Goal: Navigation & Orientation: Find specific page/section

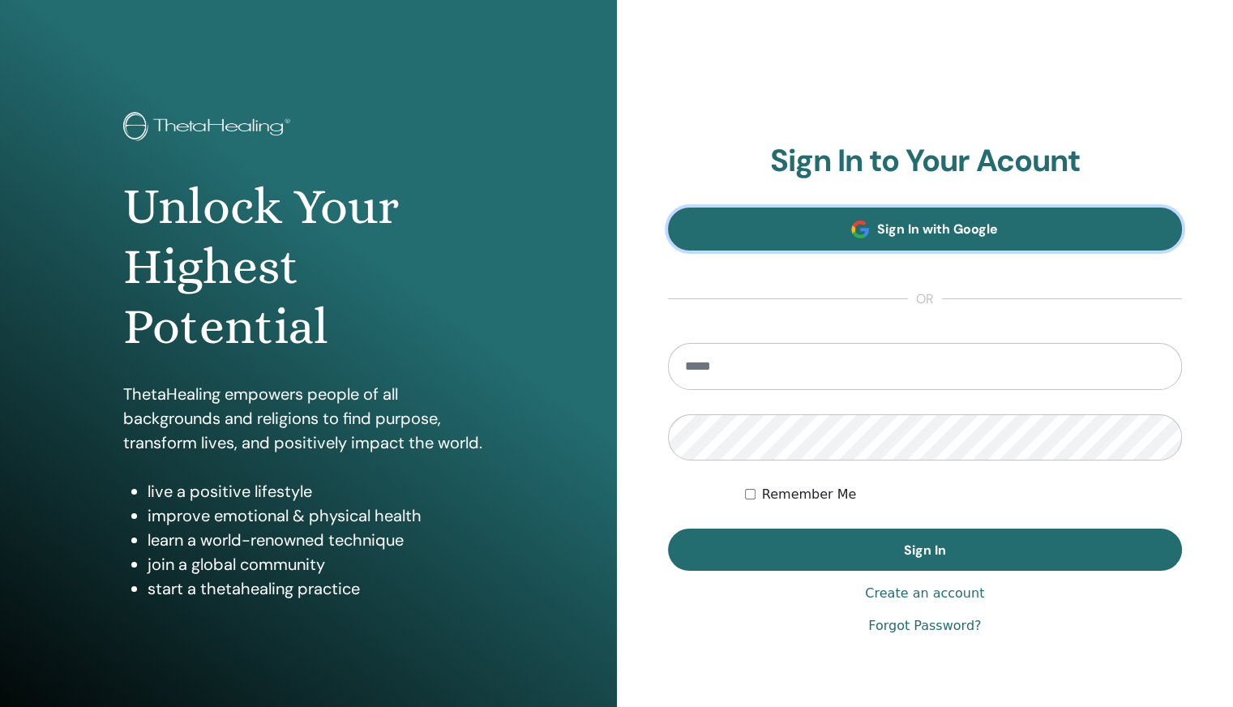
click at [854, 231] on span at bounding box center [860, 230] width 18 height 18
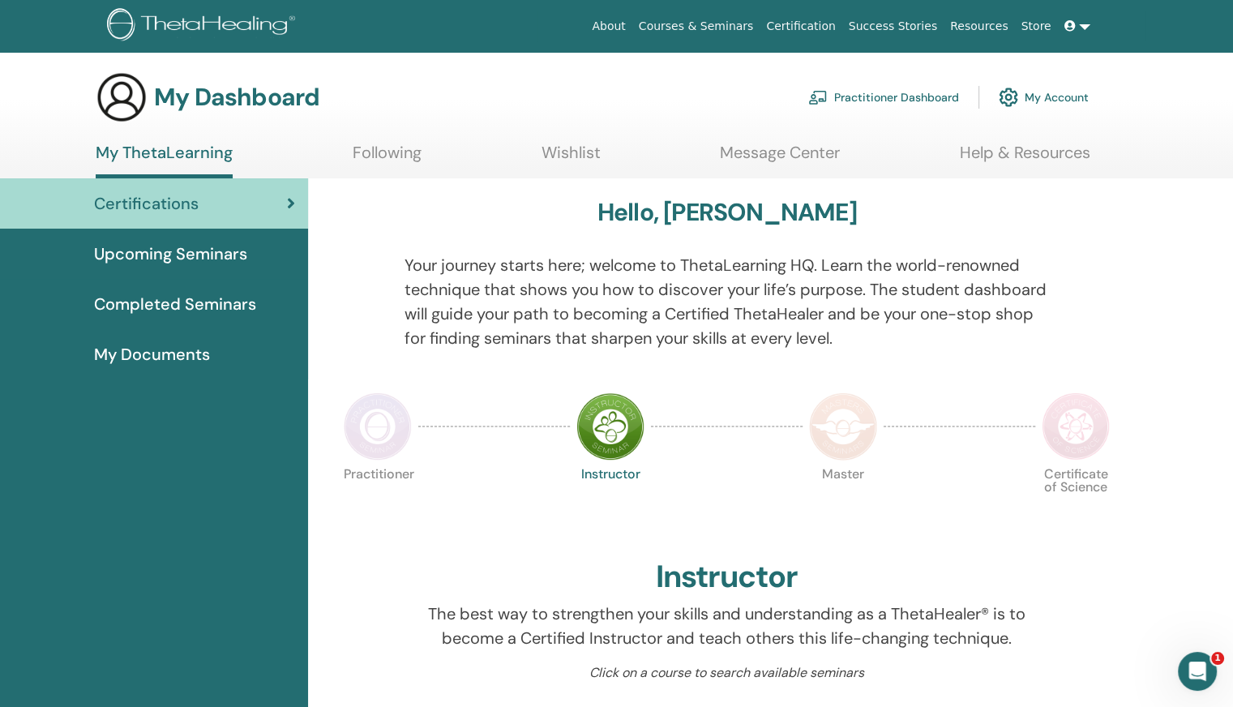
click at [161, 353] on span "My Documents" at bounding box center [152, 354] width 116 height 24
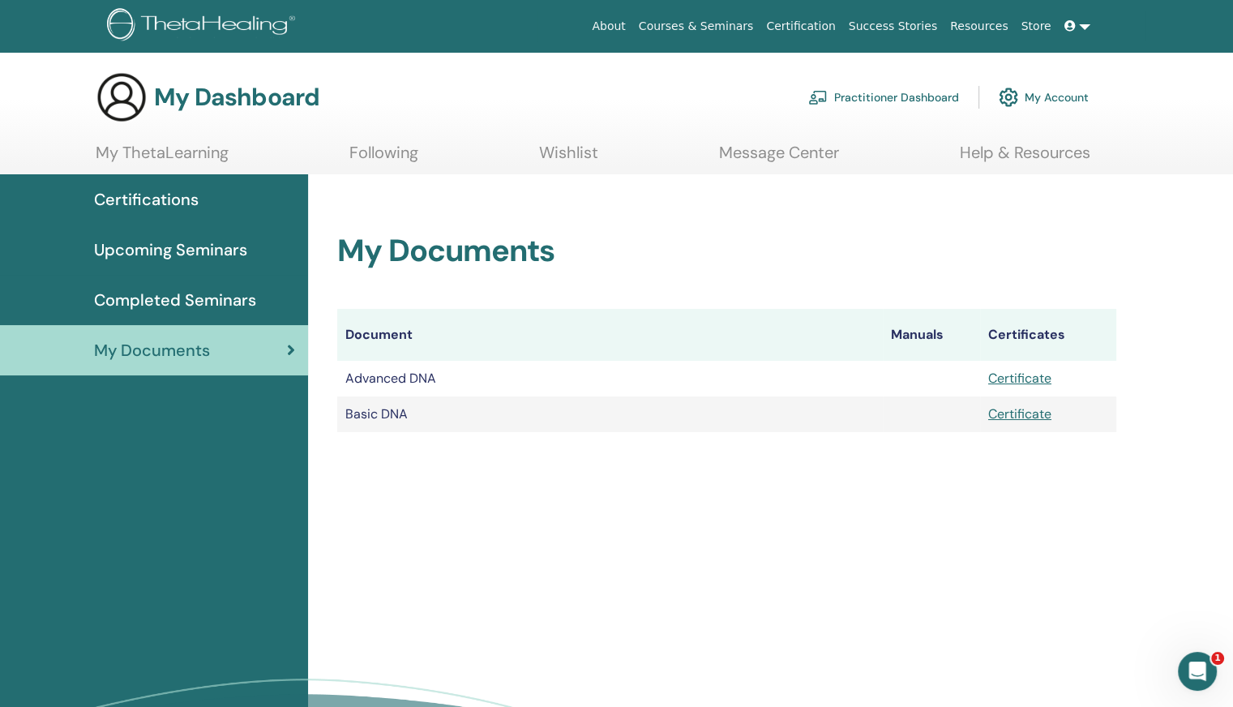
click at [182, 199] on span "Certifications" at bounding box center [146, 199] width 105 height 24
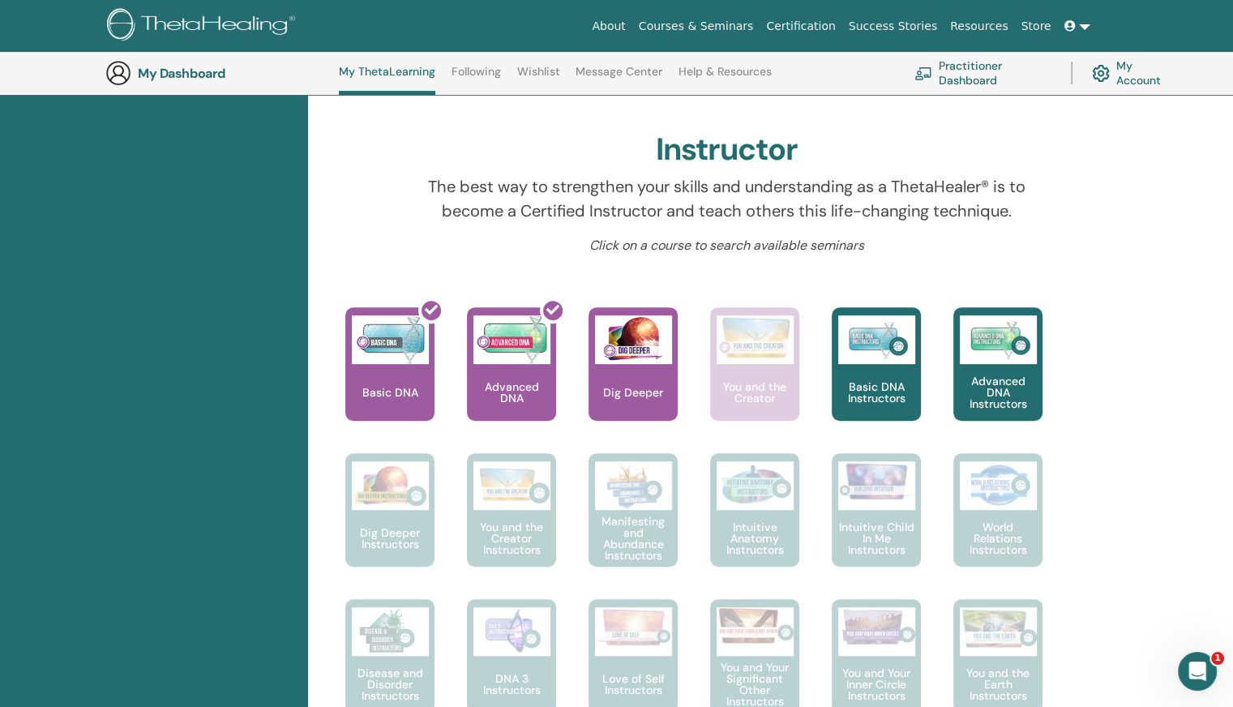
scroll to position [471, 0]
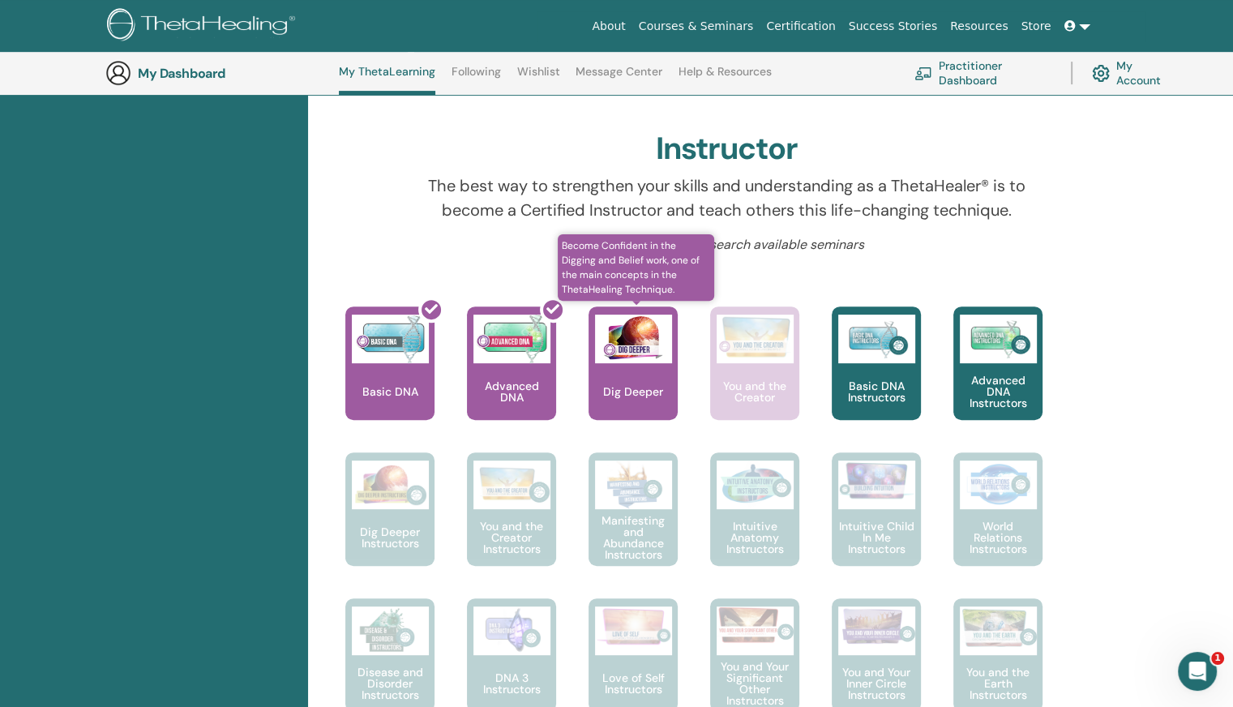
click at [633, 375] on div "Dig Deeper" at bounding box center [633, 364] width 89 height 114
click at [649, 394] on p "Dig Deeper" at bounding box center [633, 391] width 73 height 11
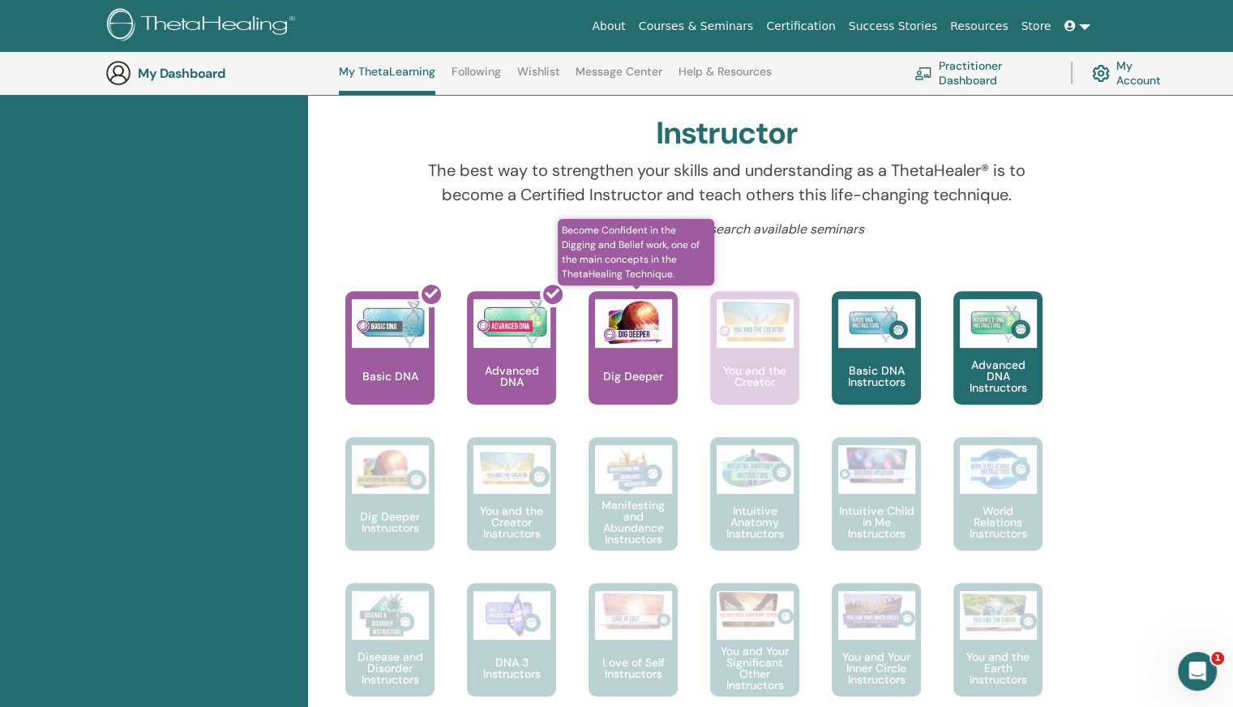
scroll to position [487, 0]
click at [641, 353] on div "Dig Deeper" at bounding box center [633, 347] width 89 height 114
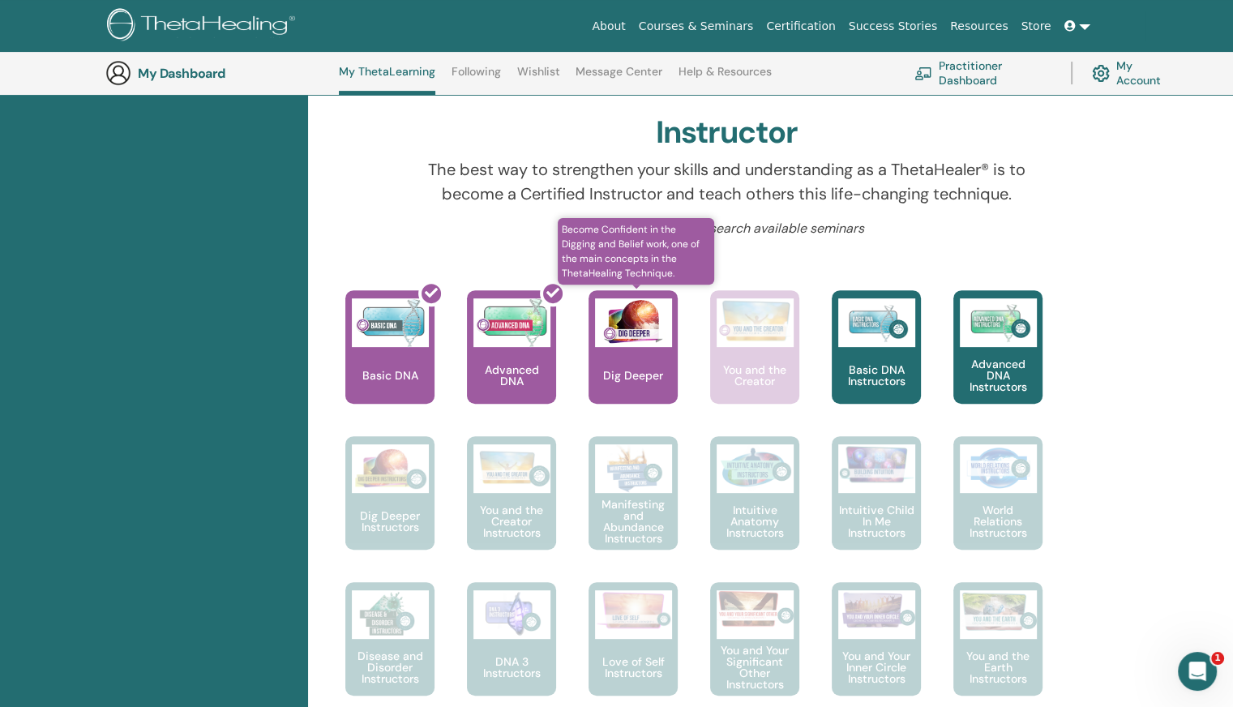
click at [631, 299] on img at bounding box center [633, 322] width 77 height 49
click at [613, 370] on p "Dig Deeper" at bounding box center [633, 375] width 73 height 11
